Goal: Find specific page/section: Find specific page/section

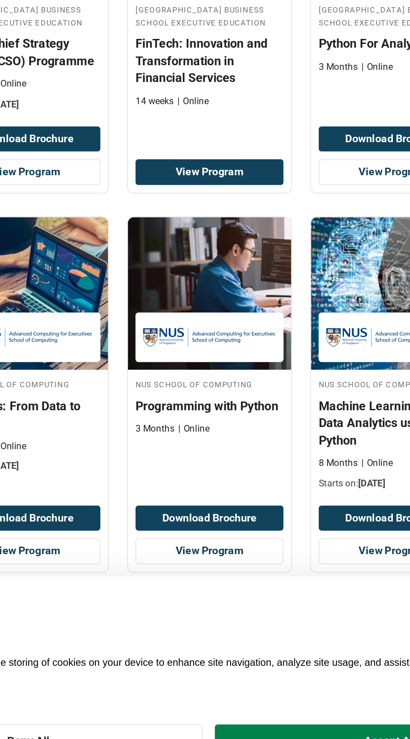
scroll to position [1, 0]
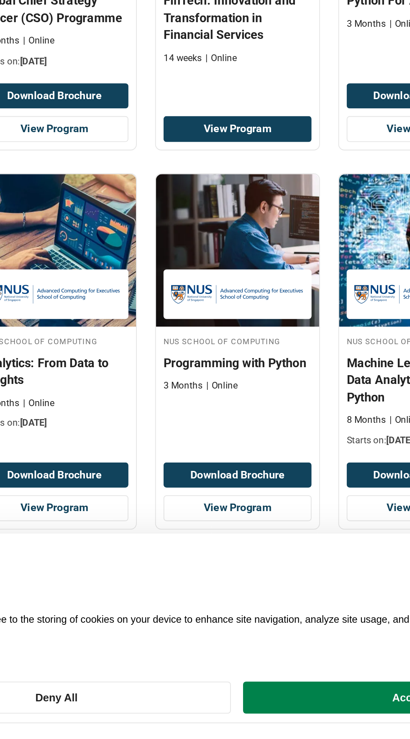
click at [233, 657] on icon at bounding box center [230, 654] width 7 height 7
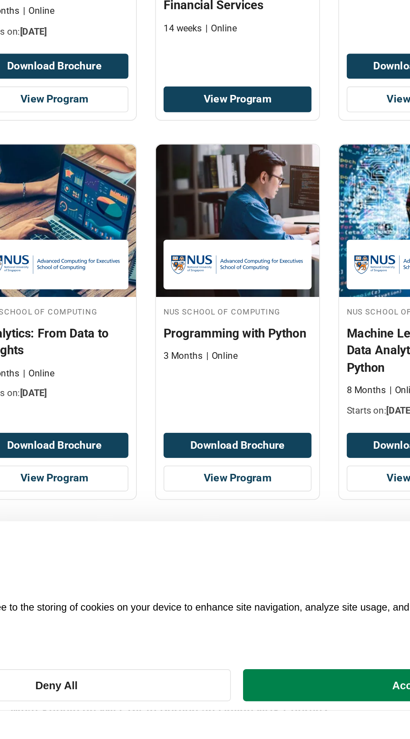
scroll to position [61, 0]
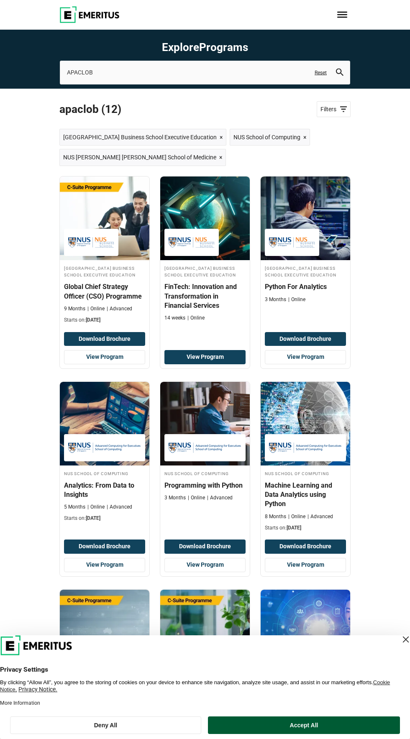
click at [350, 734] on button "Accept All" at bounding box center [304, 726] width 192 height 18
